Goal: Task Accomplishment & Management: Manage account settings

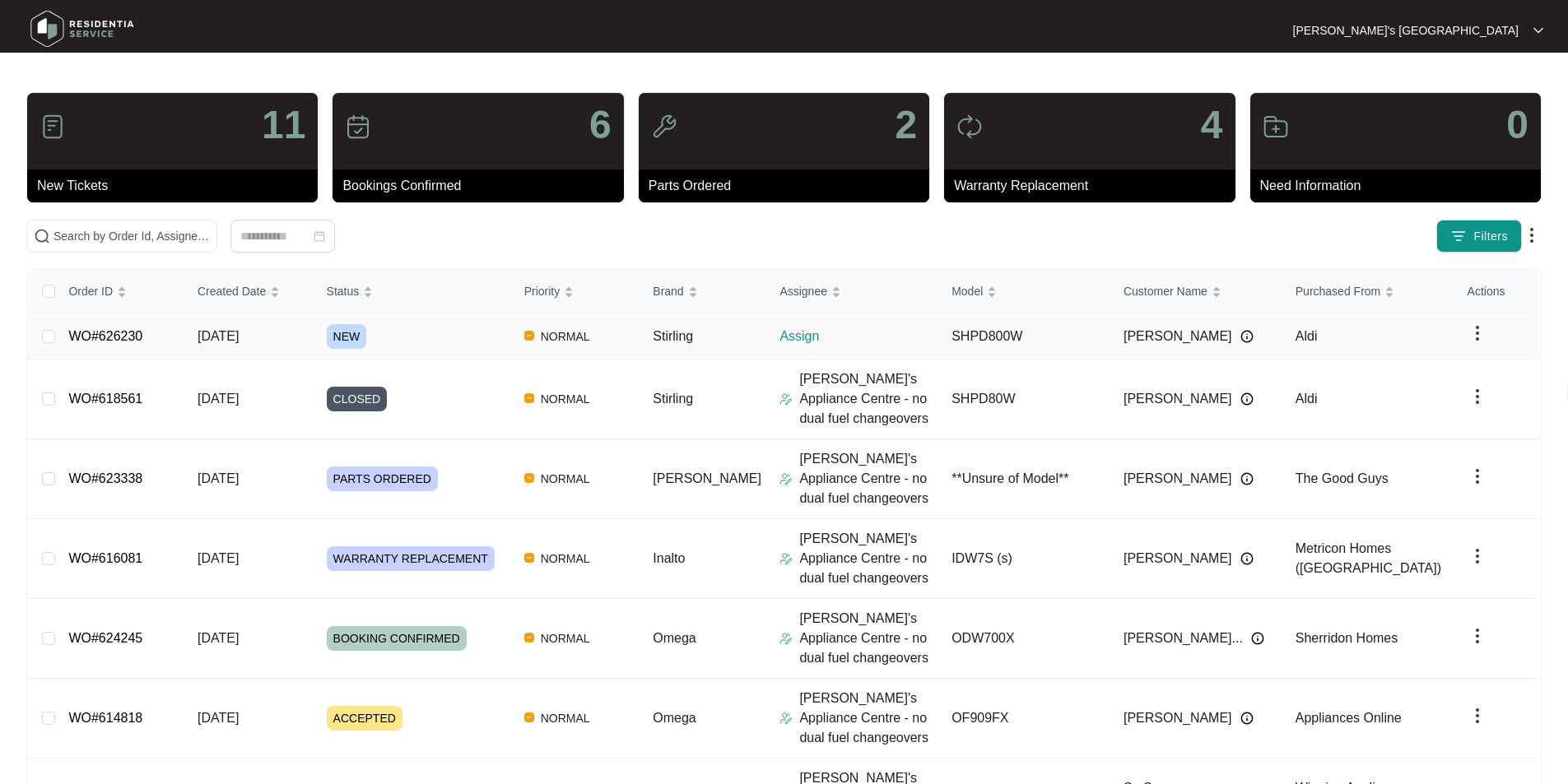
click at [101, 337] on link "WO#626230" at bounding box center [105, 336] width 74 height 14
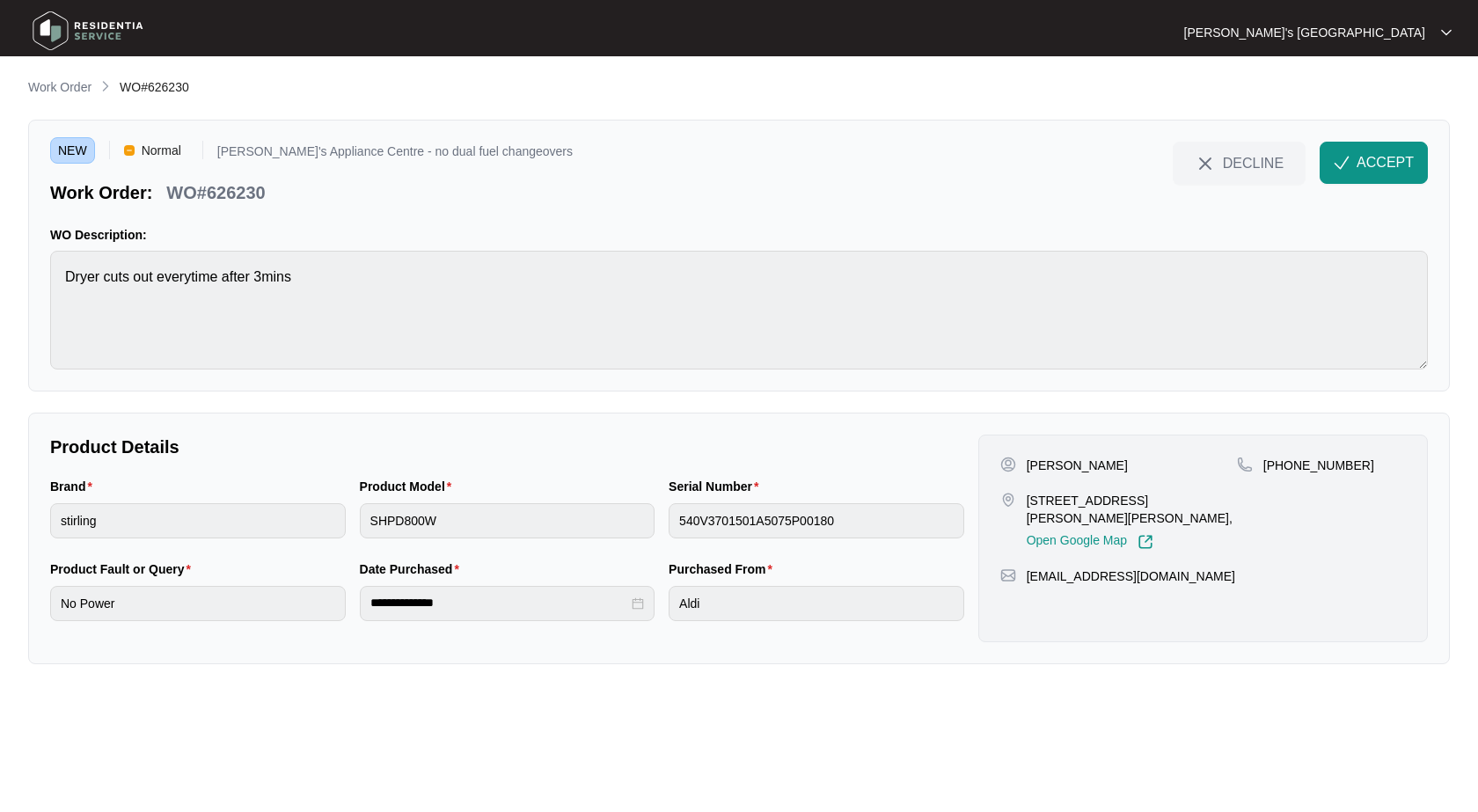
click at [1064, 462] on p "[PERSON_NAME]" at bounding box center [1078, 465] width 101 height 17
copy p "[PERSON_NAME]"
click at [1325, 462] on p "[PHONE_NUMBER]" at bounding box center [1319, 465] width 111 height 17
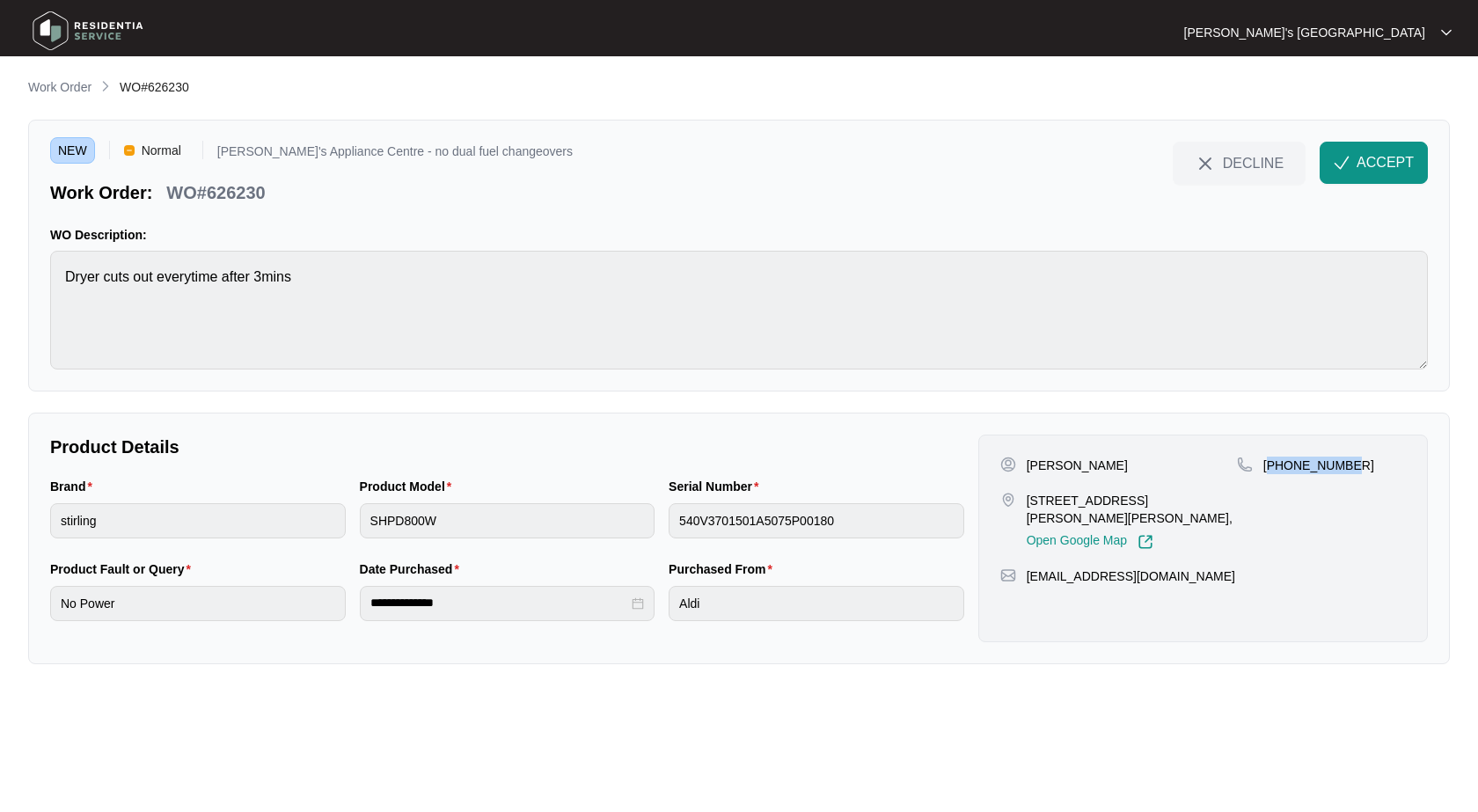
click at [1325, 462] on p "[PHONE_NUMBER]" at bounding box center [1319, 465] width 111 height 17
copy p "61403206559"
drag, startPoint x: 1029, startPoint y: 501, endPoint x: 1107, endPoint y: 499, distance: 78.0
click at [1107, 499] on p "[STREET_ADDRESS][PERSON_NAME][PERSON_NAME]," at bounding box center [1132, 509] width 210 height 35
copy p "25 [PERSON_NAME]"
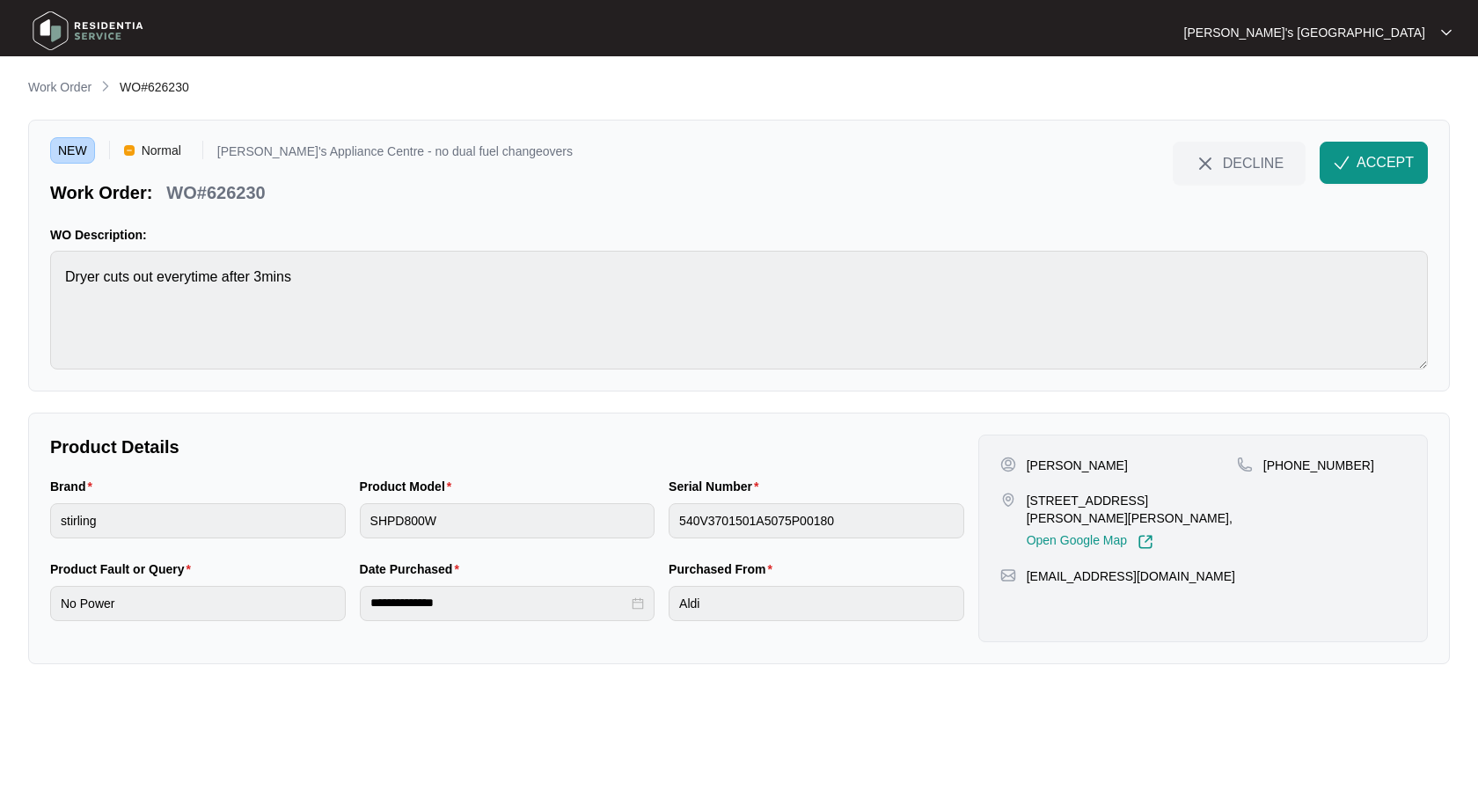
click at [1067, 470] on p "[PERSON_NAME]" at bounding box center [1078, 465] width 101 height 17
copy p "Bell"
click at [235, 194] on p "WO#626230" at bounding box center [215, 193] width 98 height 25
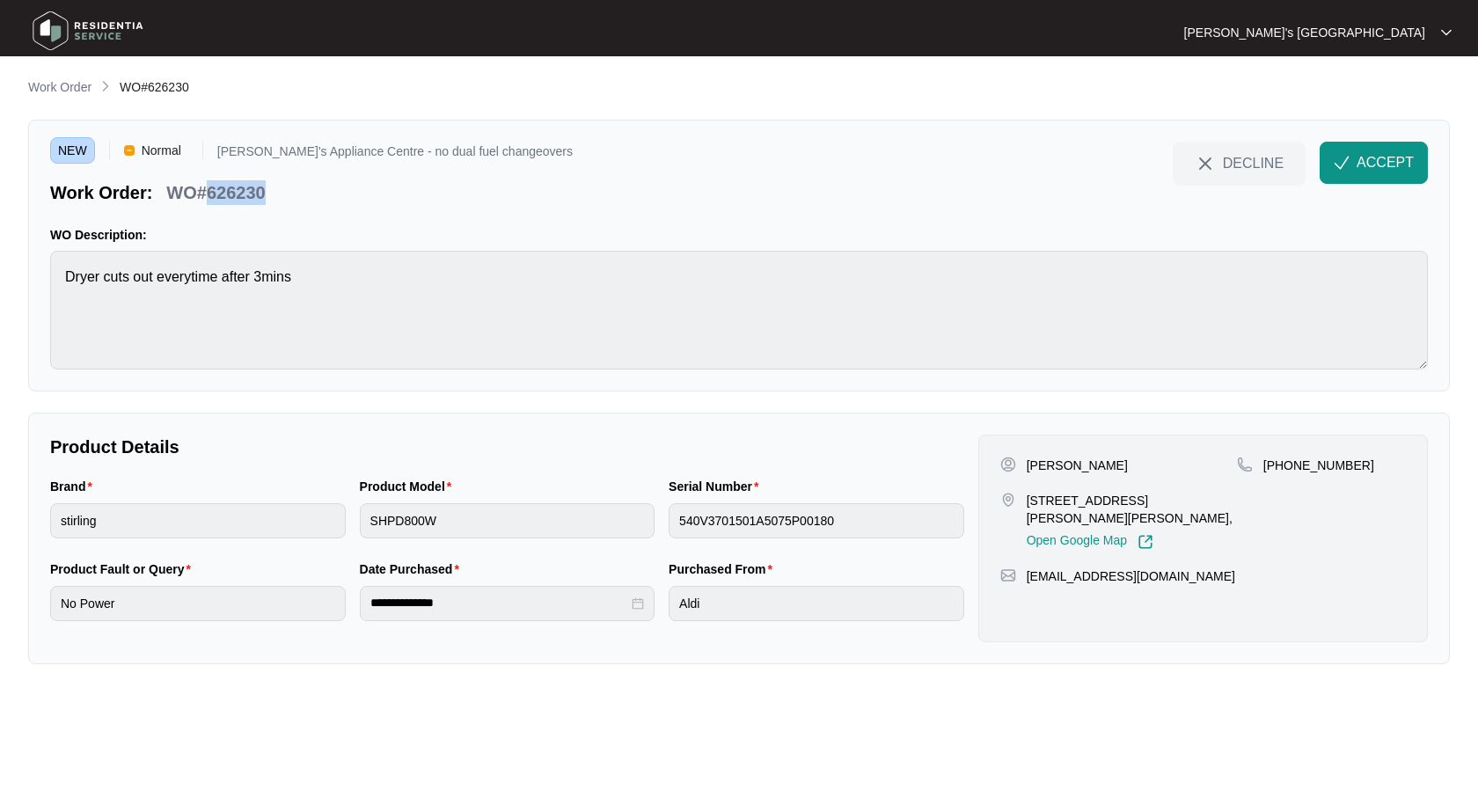
copy p "626230"
click at [1377, 146] on button "ACCEPT" at bounding box center [1374, 162] width 108 height 42
